Goal: Transaction & Acquisition: Purchase product/service

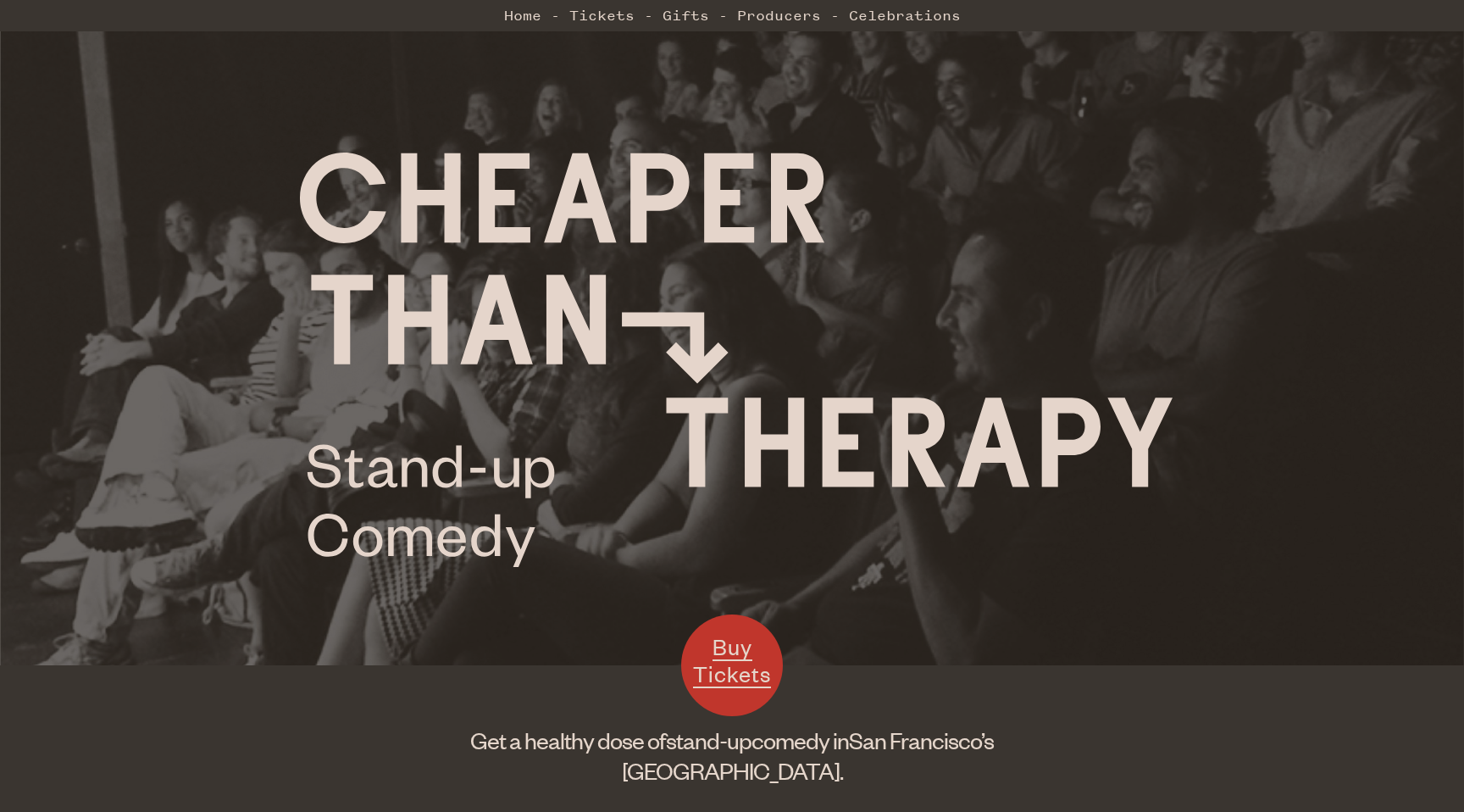
click at [657, 271] on img at bounding box center [737, 359] width 874 height 414
click at [445, 196] on img at bounding box center [737, 359] width 874 height 414
click at [615, 15] on link "Tickets" at bounding box center [602, 15] width 65 height 34
